Goal: Check status

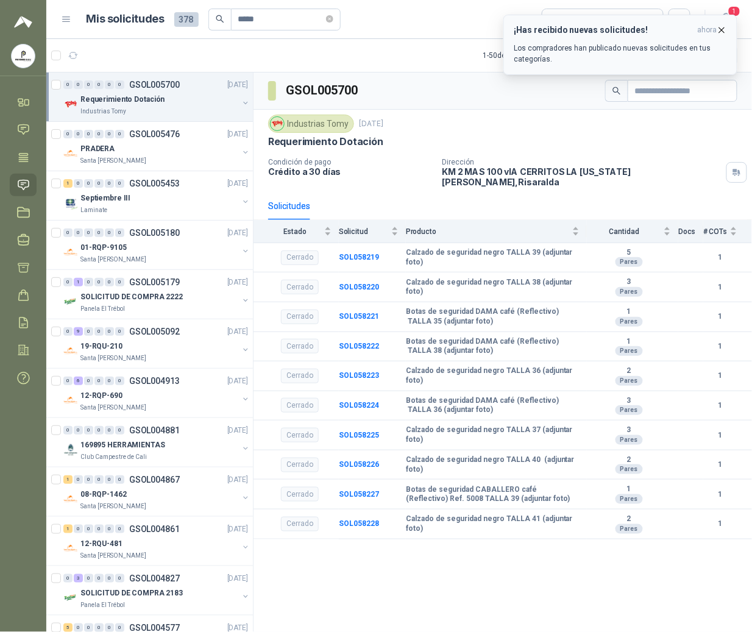
click at [723, 26] on icon "button" at bounding box center [722, 30] width 10 height 10
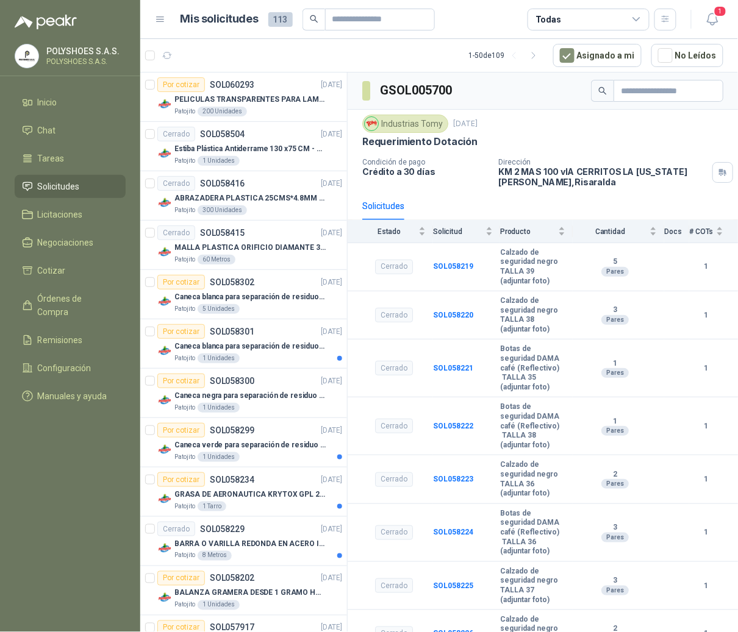
click at [156, 23] on icon at bounding box center [160, 19] width 11 height 11
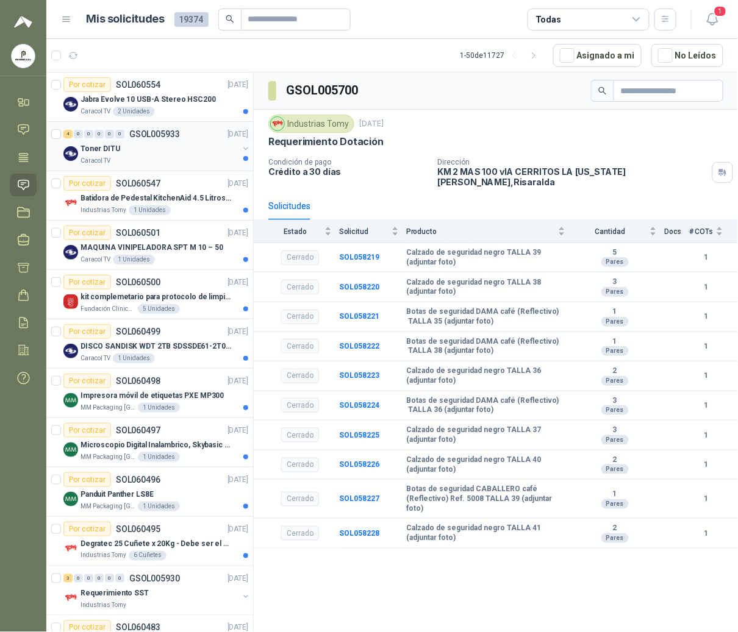
click at [140, 125] on div "4 0 0 0 0 0 GSOL005933 08/10/25 Toner DITU Caracol TV" at bounding box center [149, 146] width 207 height 49
click at [118, 100] on p "Jabra Evolve 10 USB-A Stereo HSC200" at bounding box center [147, 100] width 135 height 12
